Goal: Task Accomplishment & Management: Use online tool/utility

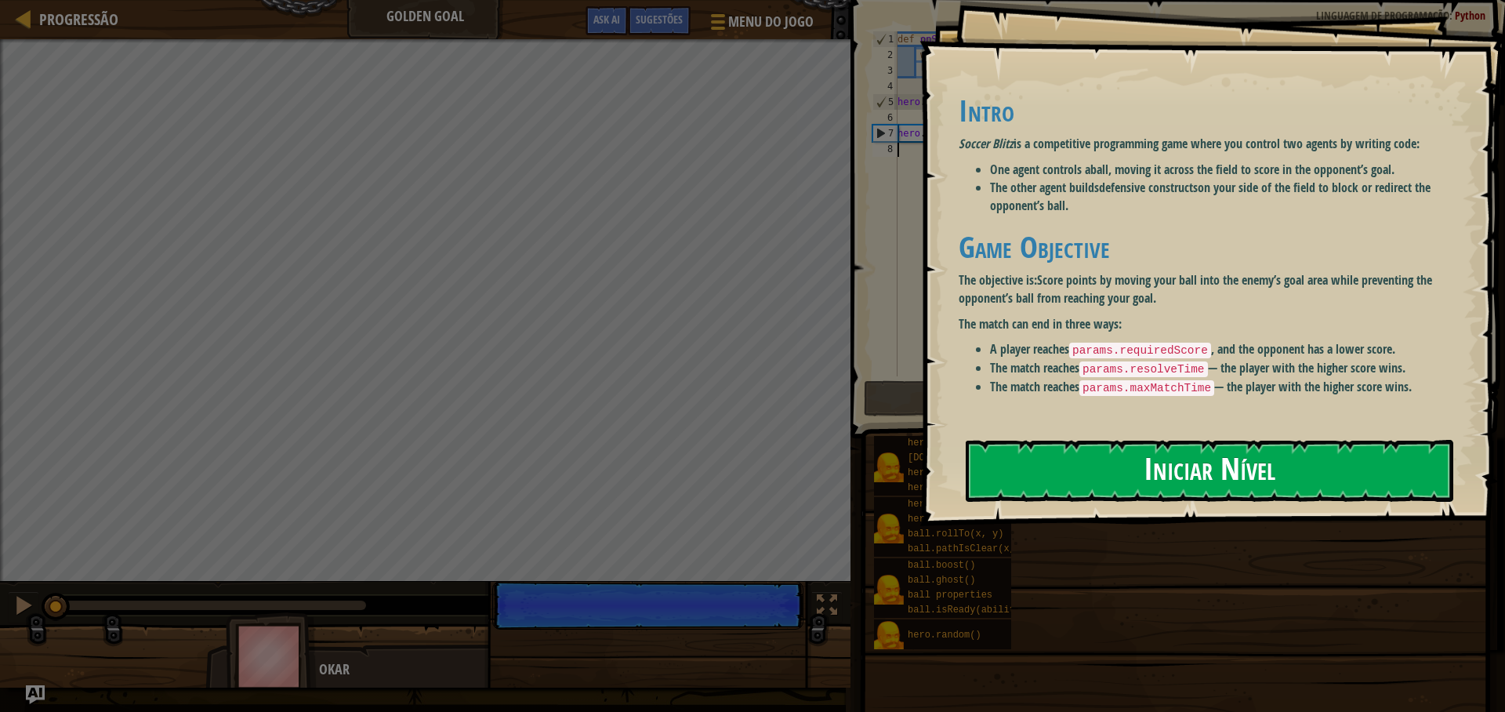
click at [1120, 485] on button "Iniciar Nível" at bounding box center [1210, 471] width 488 height 62
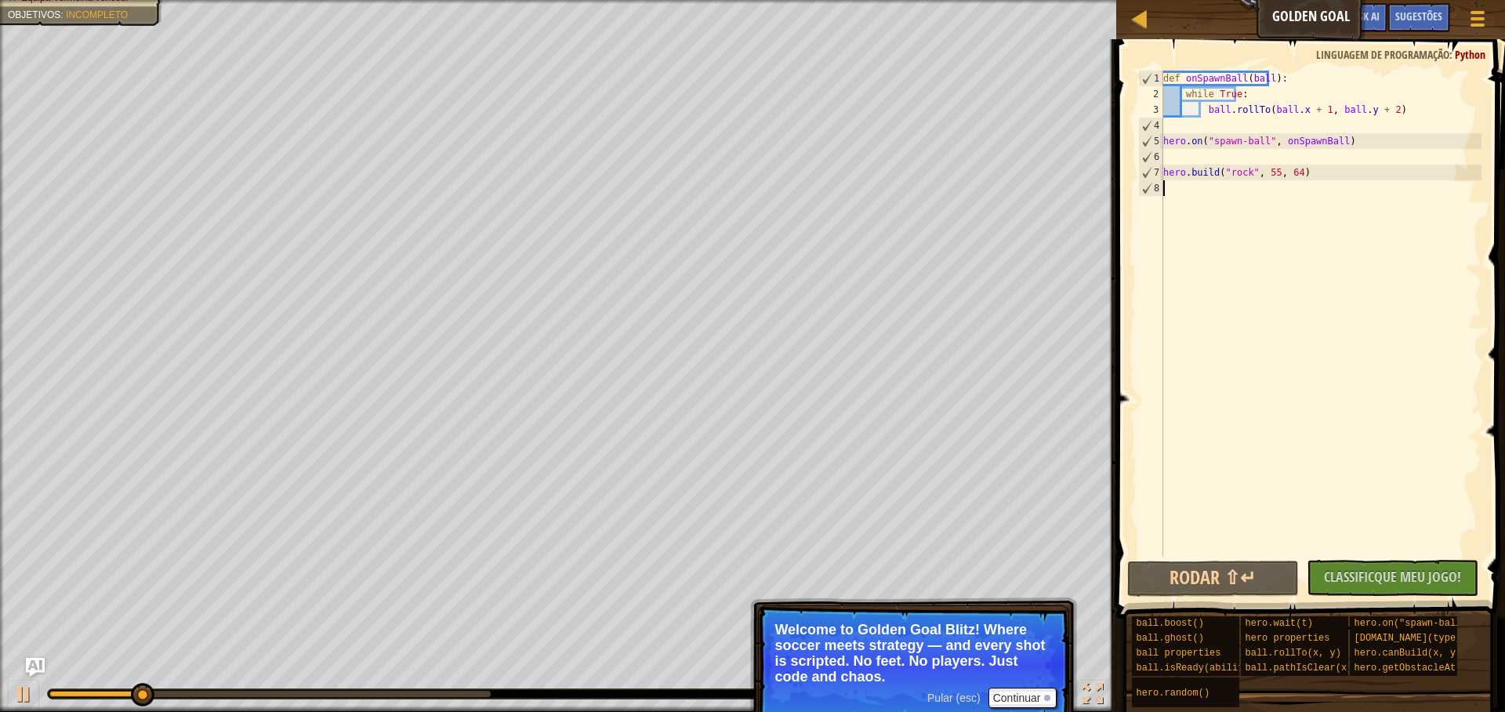
type textarea "h"
click at [1207, 374] on div "def onSpawnBall ( ball ) : while True : ball . rollTo ( ball . x + 1 , ball . y…" at bounding box center [1320, 329] width 321 height 517
click at [1178, 194] on div "def onSpawnBall ( ball ) : while True : ball . rollTo ( ball . x + 1 , ball . y…" at bounding box center [1320, 329] width 321 height 517
type textarea "h"
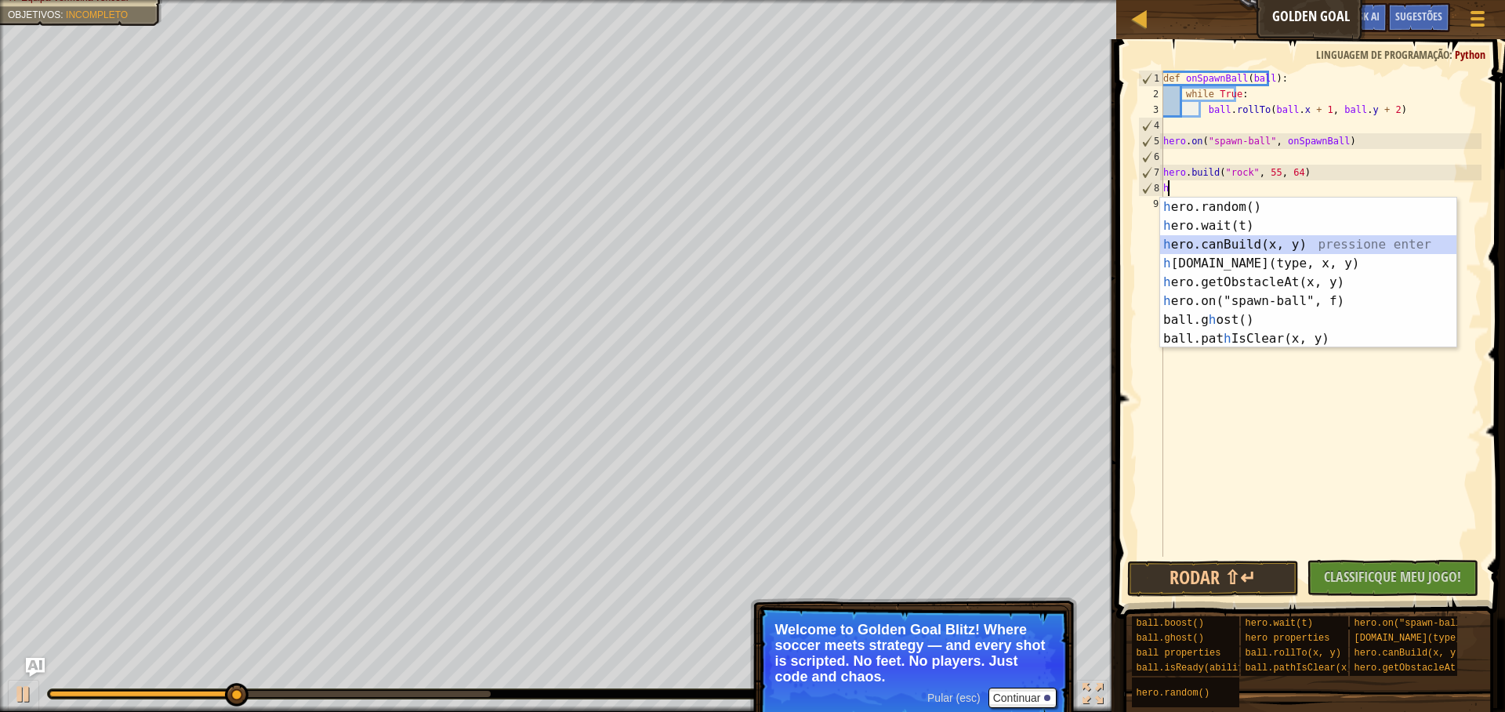
click at [1230, 244] on div "h ero.random() pressione enter h ero.wait(t) pressione enter h ero.canBuild(x, …" at bounding box center [1308, 292] width 296 height 188
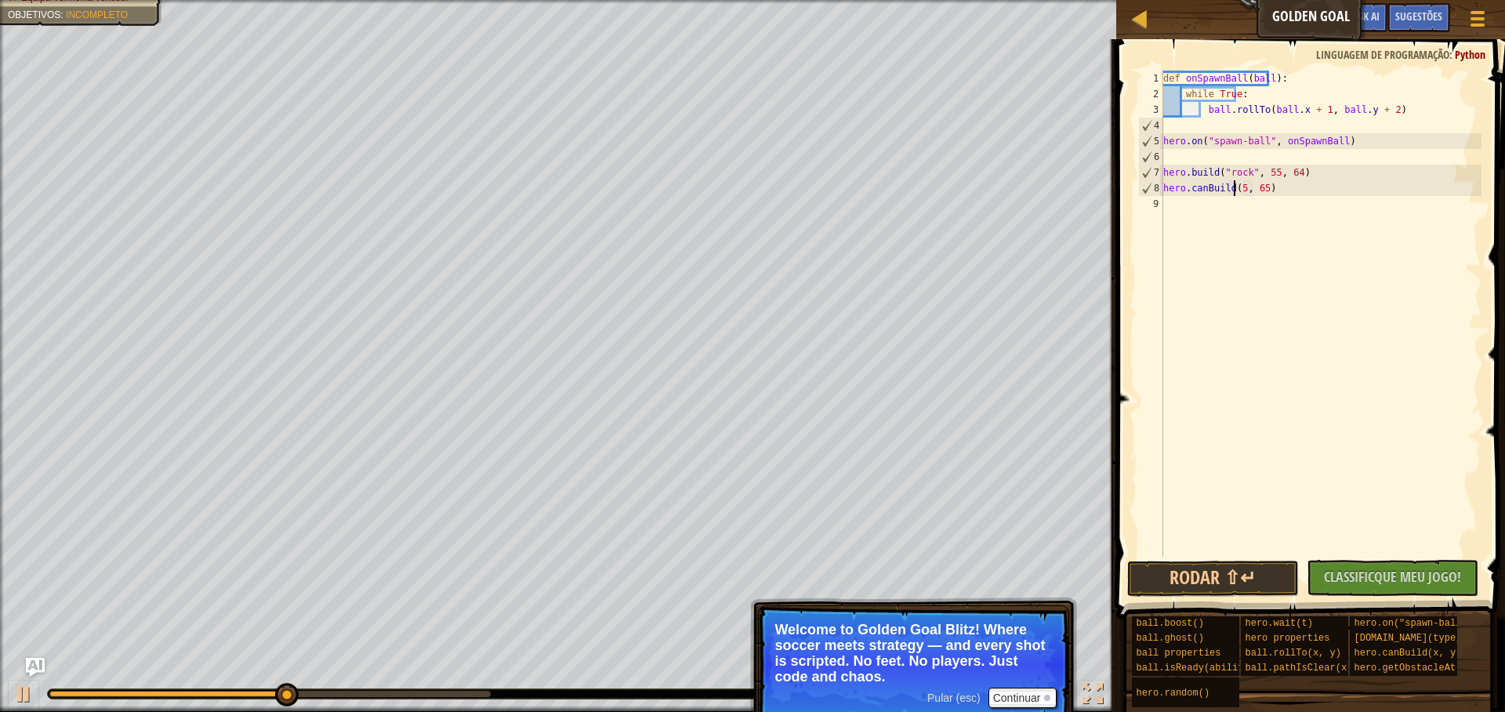
scroll to position [7, 7]
type textarea "hero.canBuild(52, 65)"
click at [1236, 582] on button "Rodar ⇧↵" at bounding box center [1213, 579] width 172 height 36
click at [1367, 570] on div "Nenhum Código Novo para Classificar Classificque Meu Jogo! Submetendo... Submet…" at bounding box center [1385, 578] width 172 height 36
click at [1345, 582] on div "Nenhum Código Novo para Classificar Classificque Meu Jogo! Submetendo... Submet…" at bounding box center [1385, 578] width 172 height 36
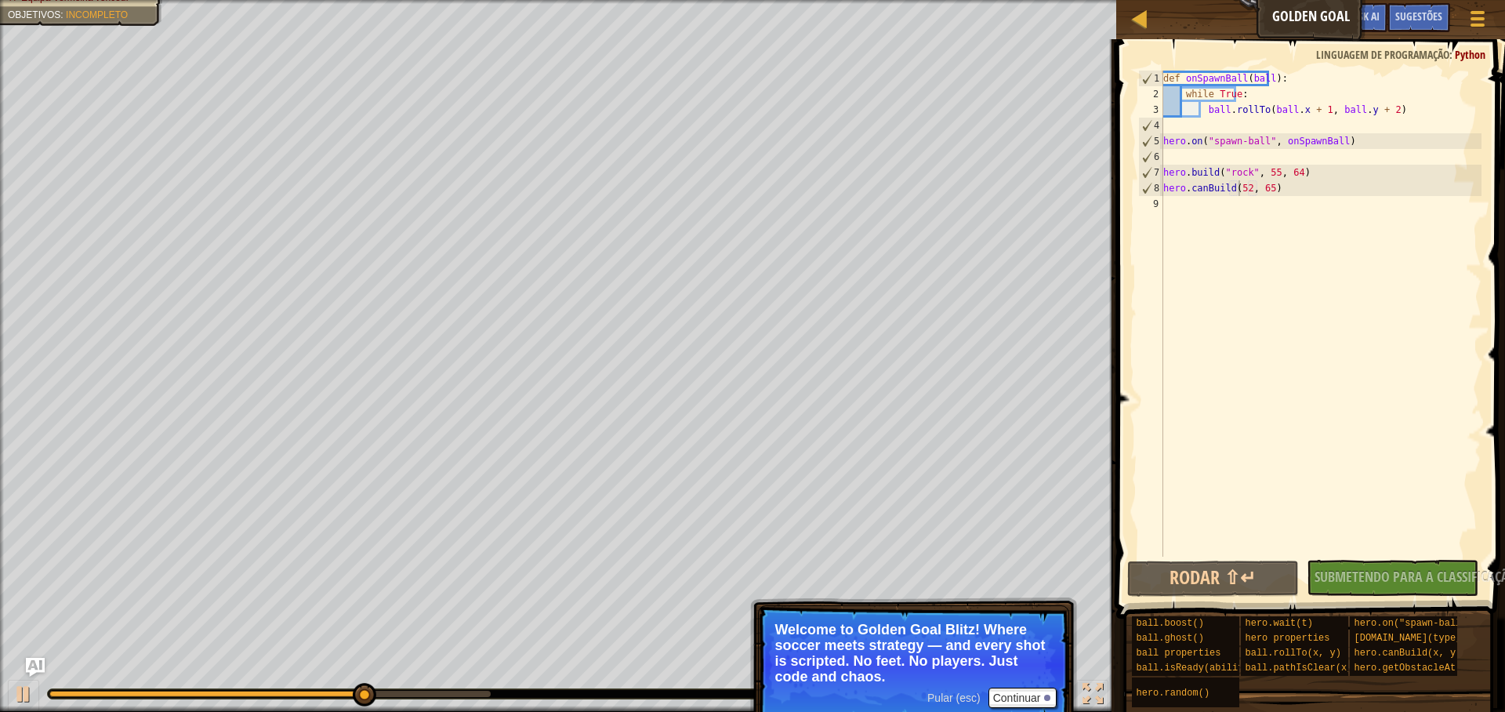
click at [1444, 572] on div "Nenhum Código Novo para Classificar Classificque Meu Jogo! Submetendo... Submet…" at bounding box center [1385, 578] width 172 height 36
click at [1437, 586] on div "Nenhum Código Novo para Classificar Classificque Meu Jogo! Submetendo... Submet…" at bounding box center [1385, 578] width 172 height 36
click at [1028, 695] on button "Continuar" at bounding box center [1023, 698] width 69 height 20
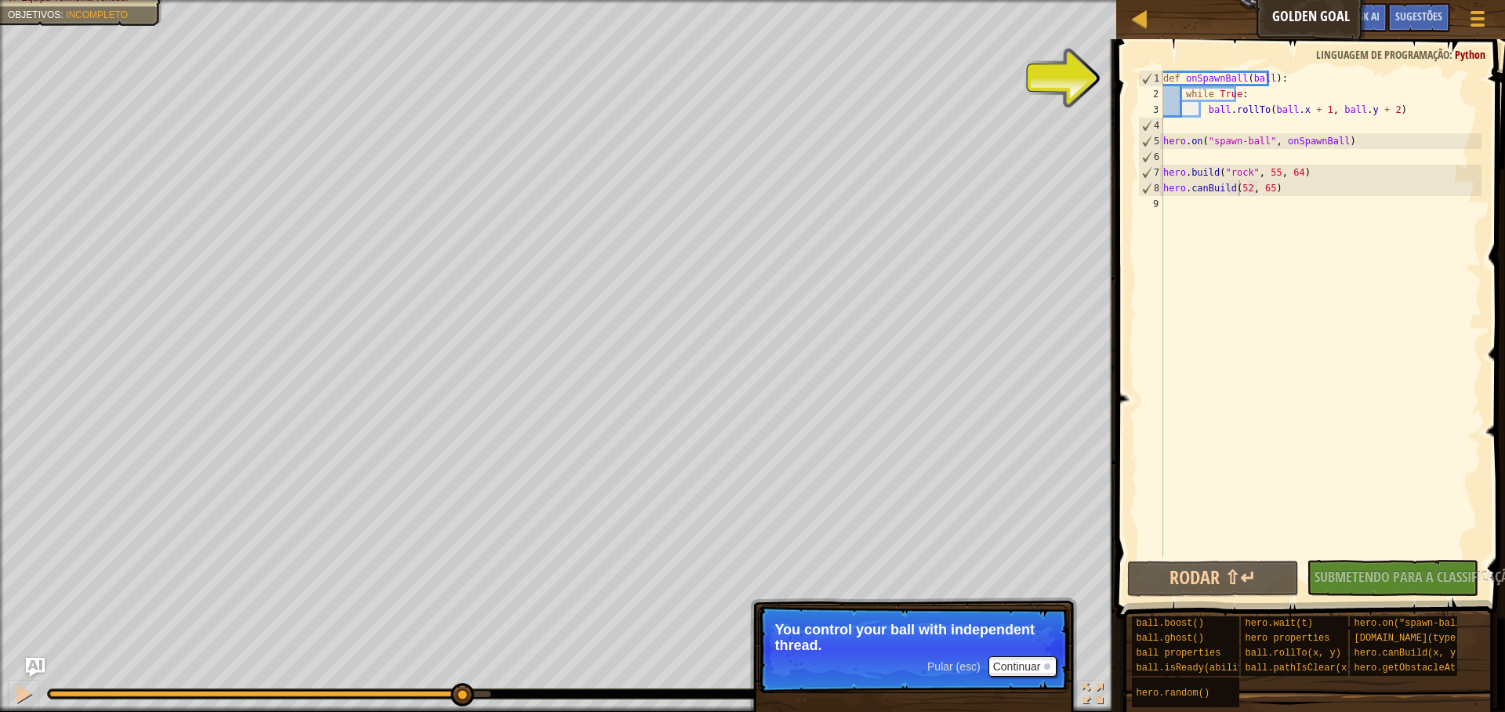
click at [1374, 572] on div "Nenhum Código Novo para Classificar Classificque Meu Jogo! Submetendo... Submet…" at bounding box center [1385, 578] width 172 height 36
